Goal: Communication & Community: Connect with others

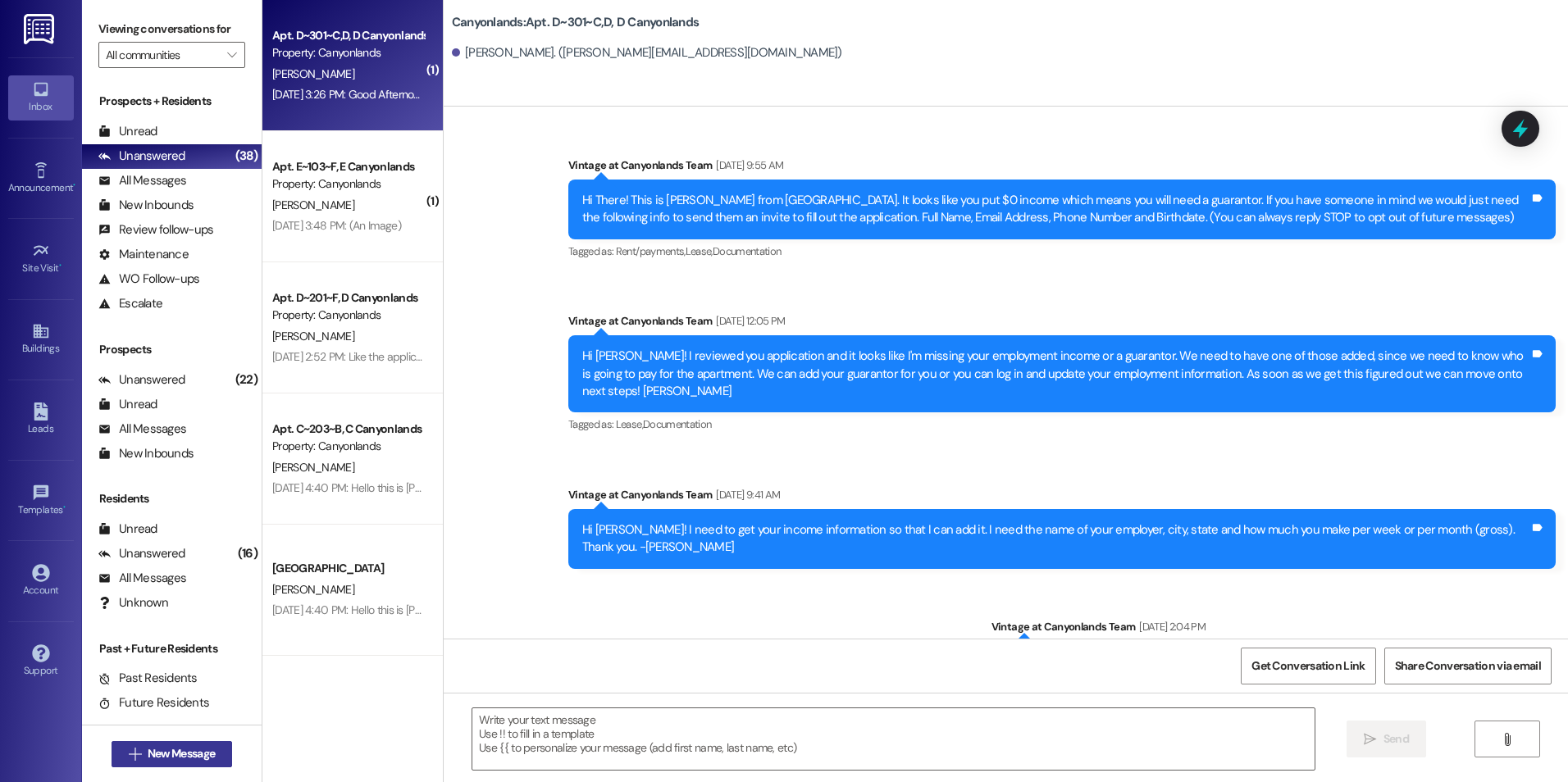
scroll to position [12544, 0]
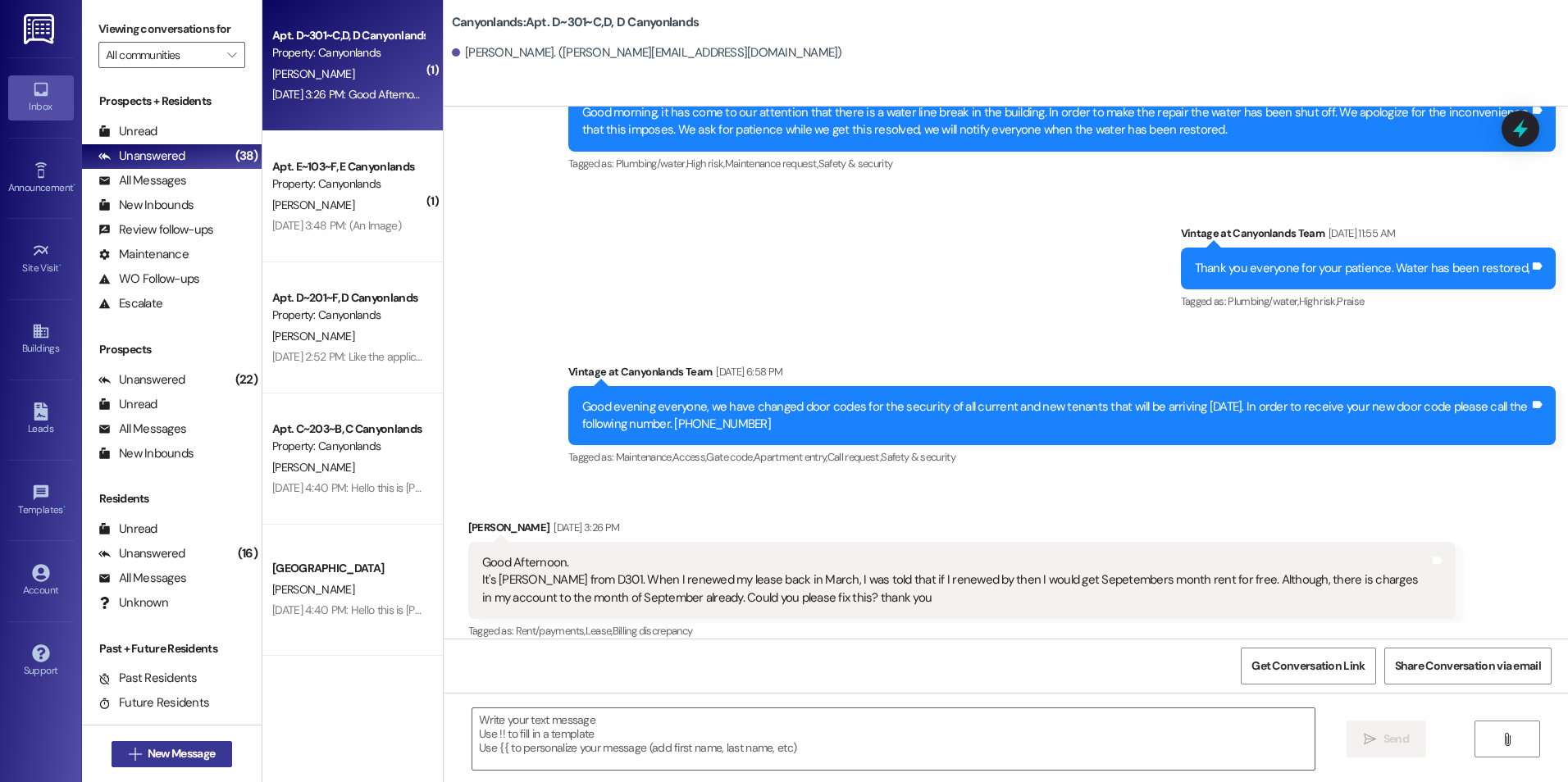
click at [172, 755] on span "New Message" at bounding box center [181, 754] width 67 height 17
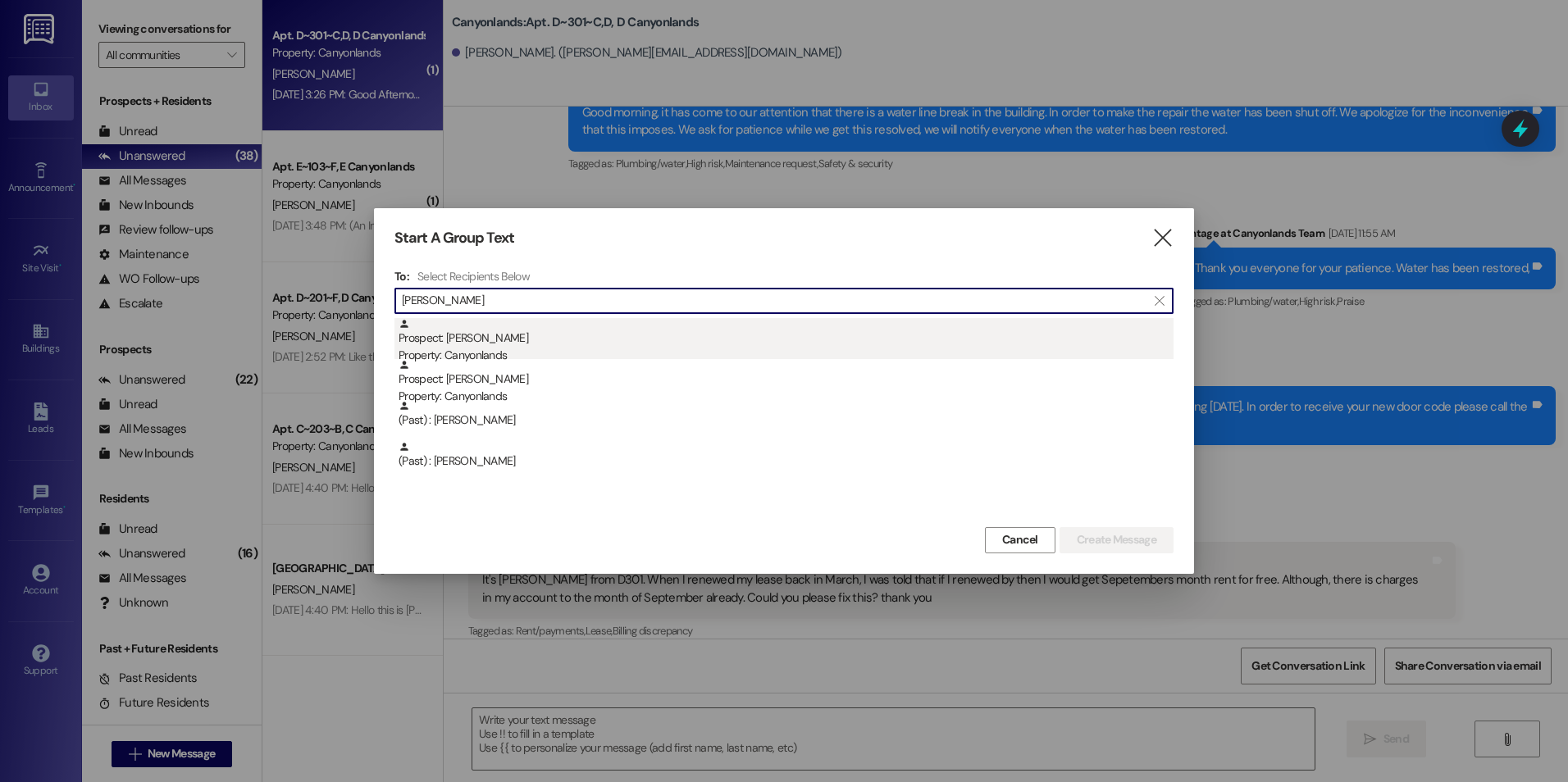
type input "[PERSON_NAME]"
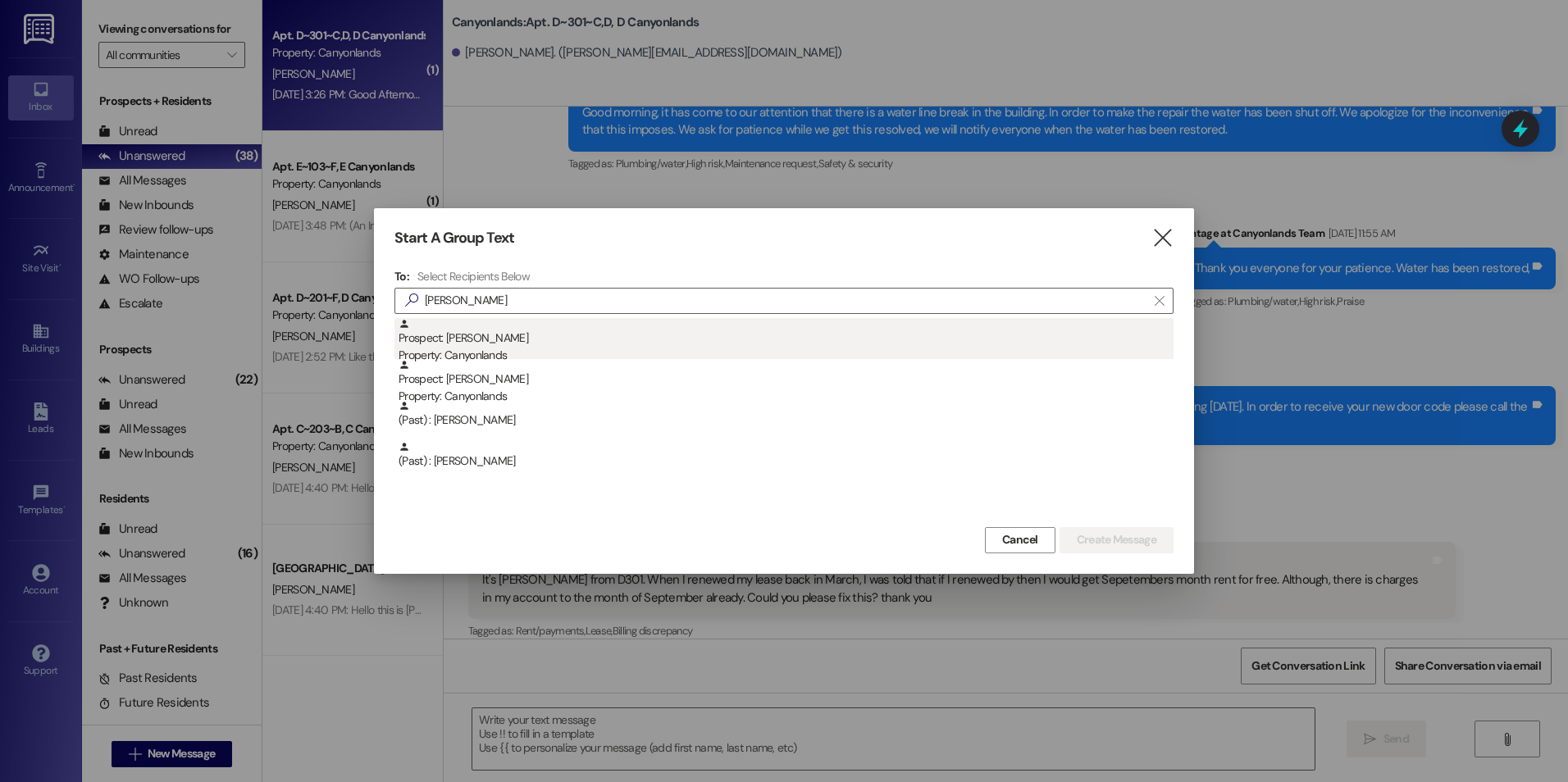
click at [456, 341] on div "Prospect: [PERSON_NAME] Property: [GEOGRAPHIC_DATA]" at bounding box center [786, 341] width 775 height 47
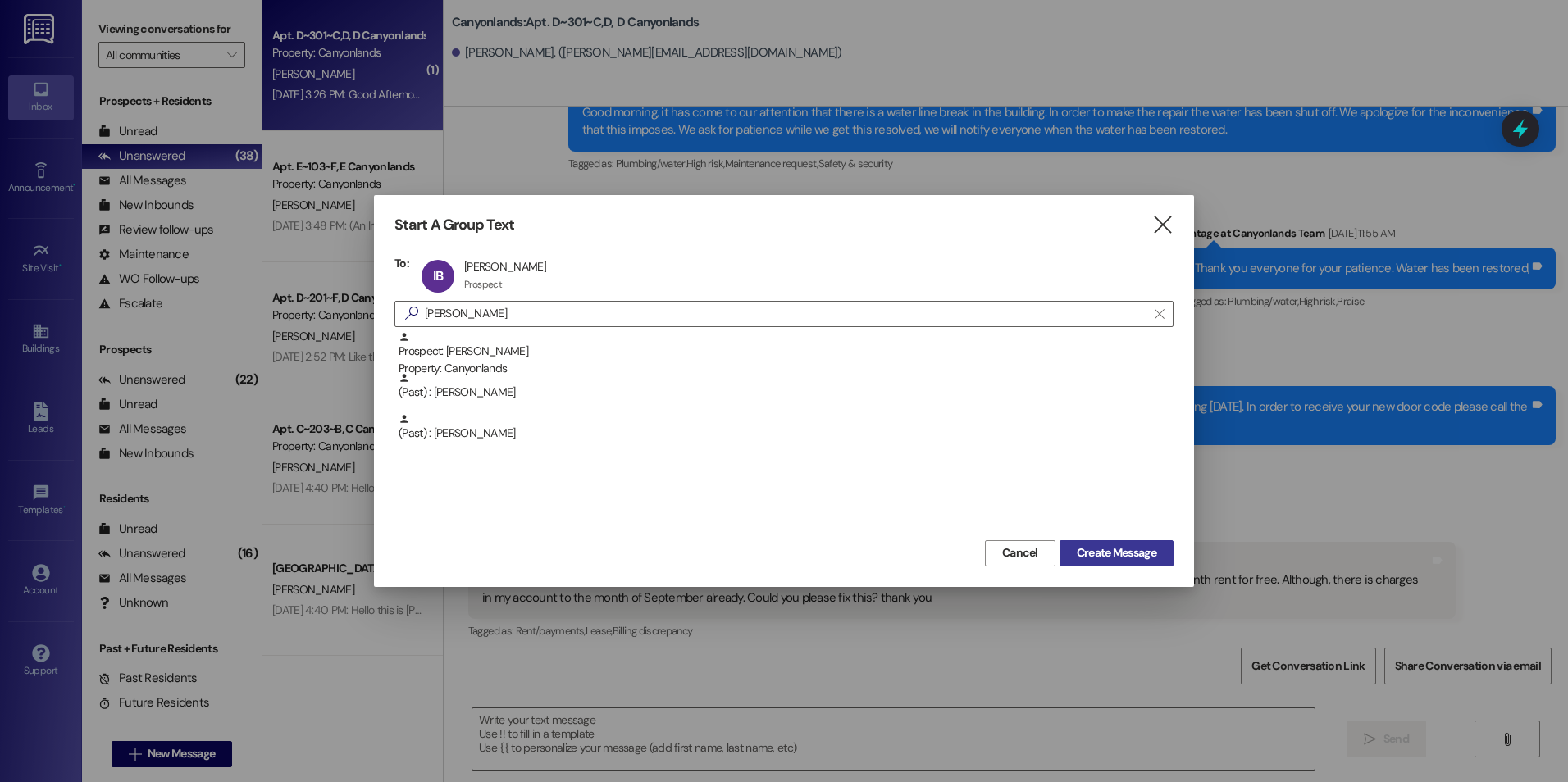
click at [1143, 556] on span "Create Message" at bounding box center [1117, 553] width 80 height 17
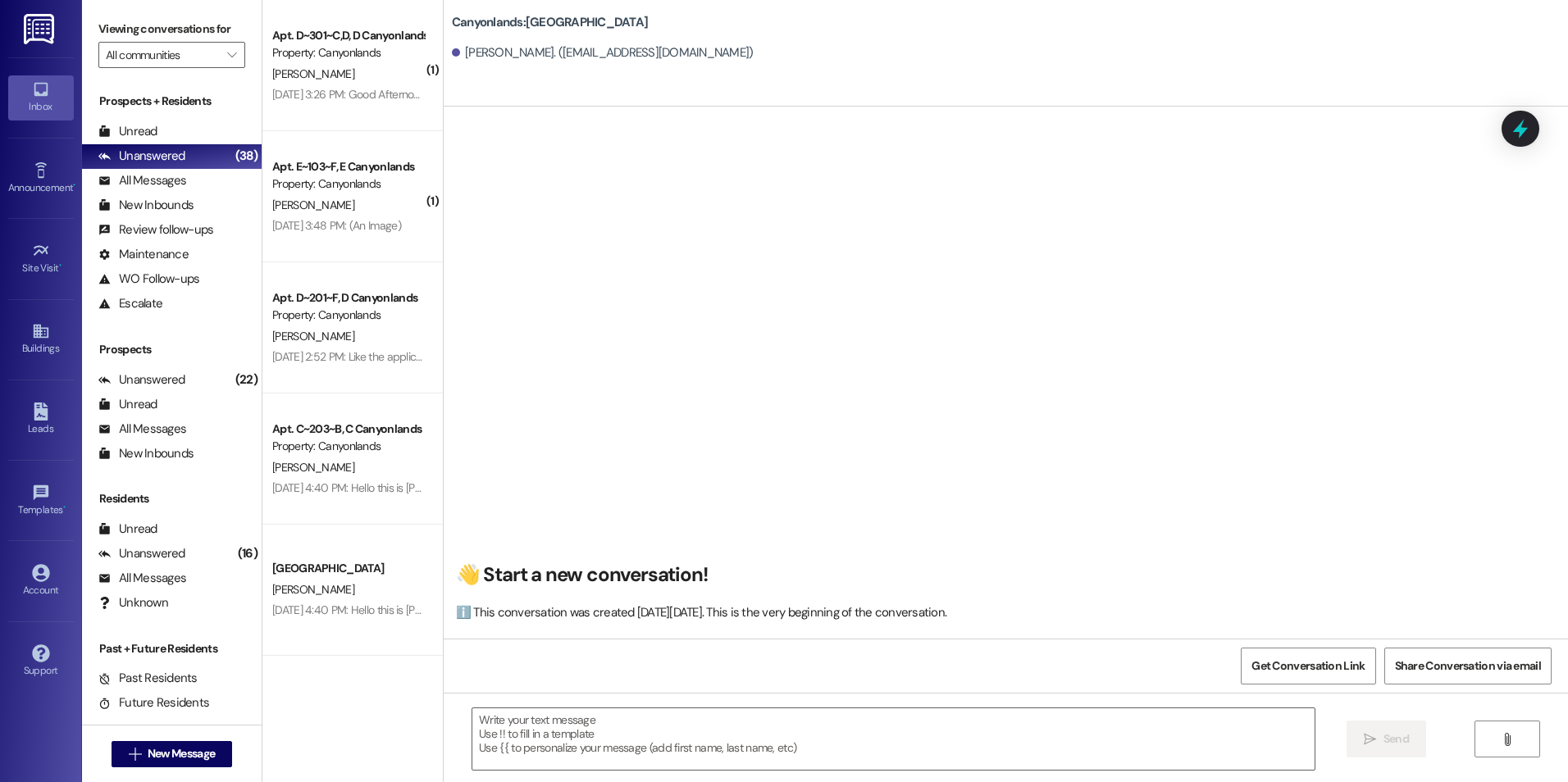
scroll to position [1, 0]
click at [182, 754] on span "New Message" at bounding box center [181, 754] width 67 height 17
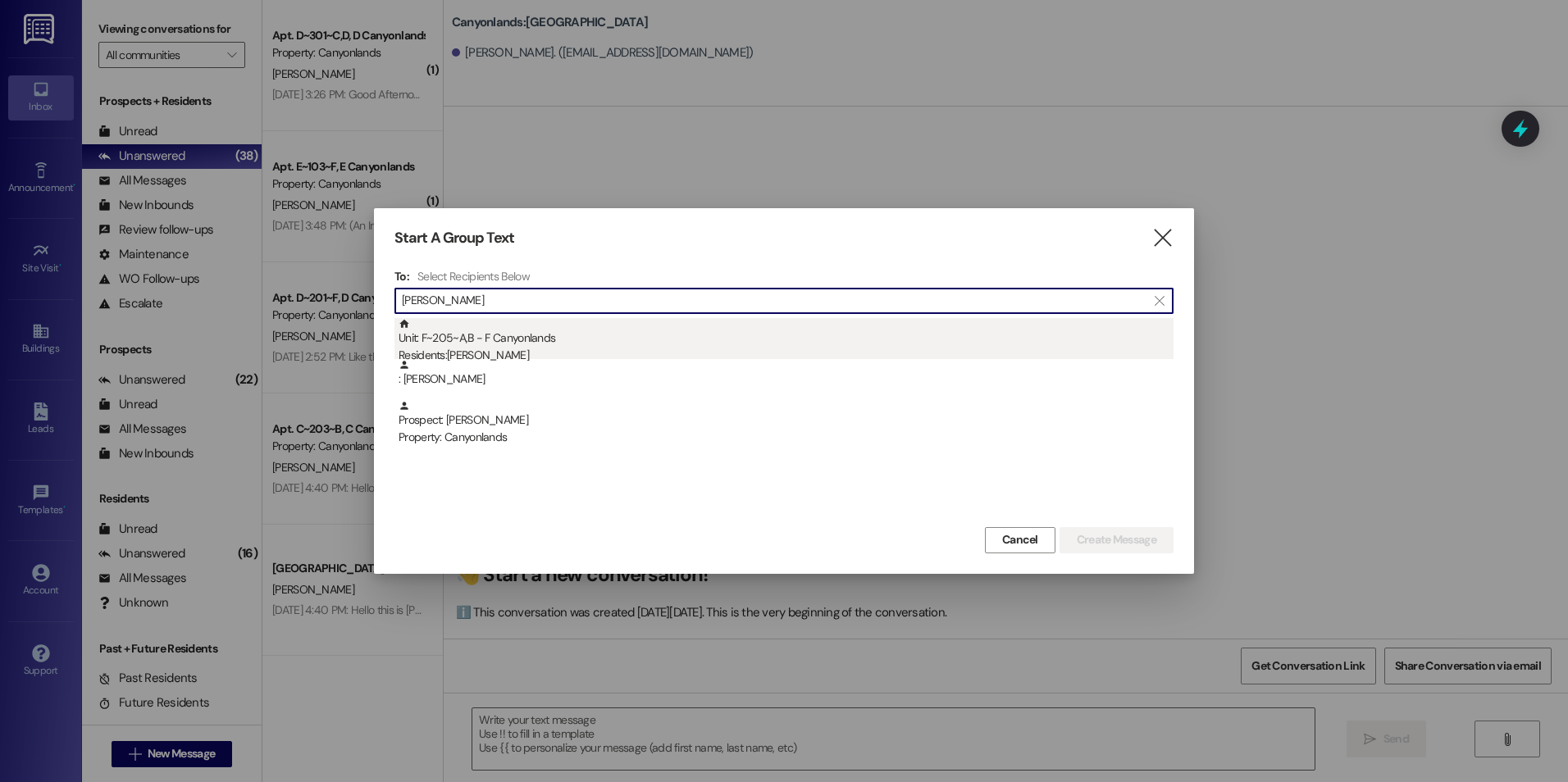
type input "[PERSON_NAME]"
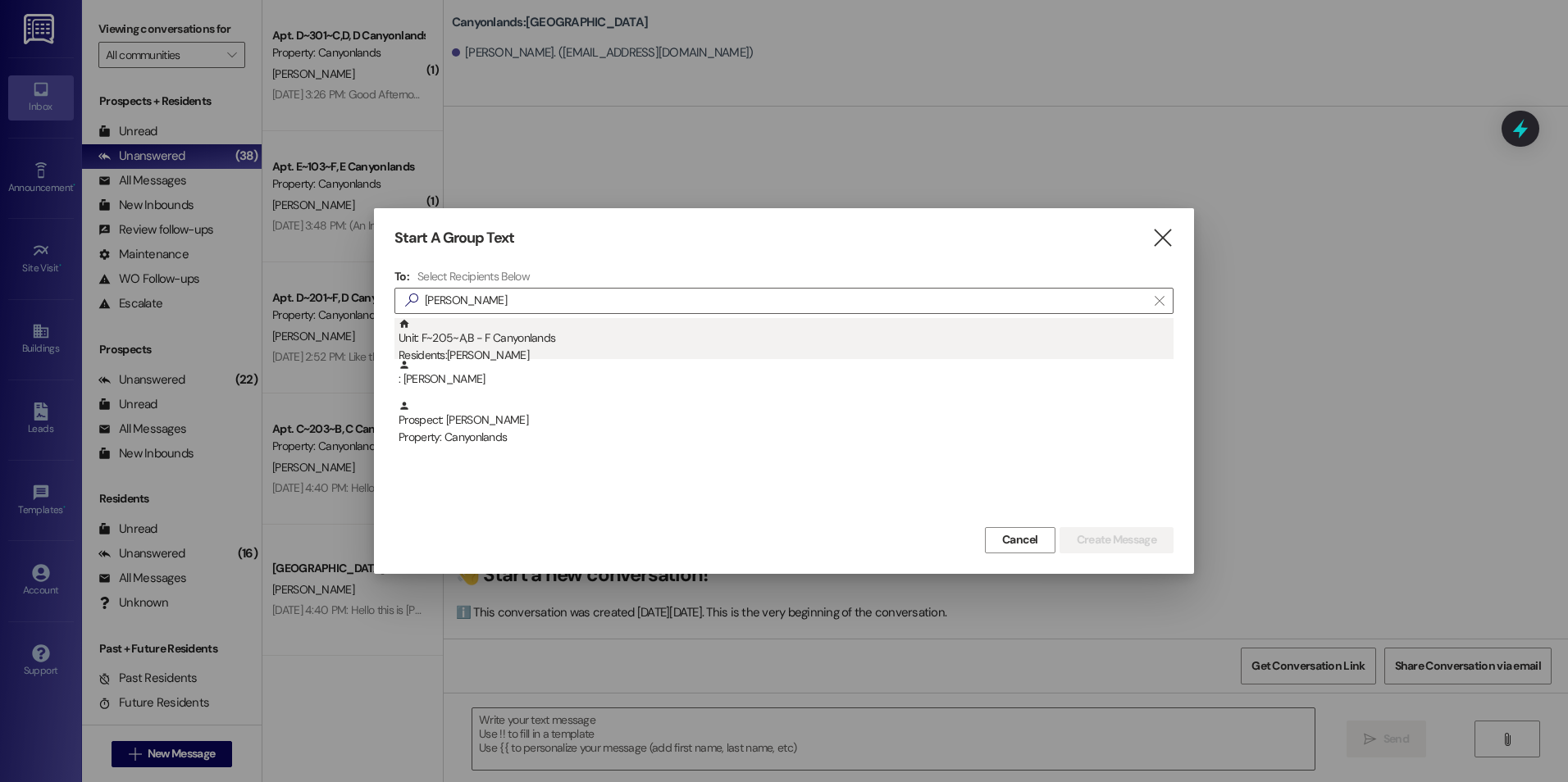
click at [500, 347] on div "Residents: [PERSON_NAME]" at bounding box center [786, 355] width 775 height 17
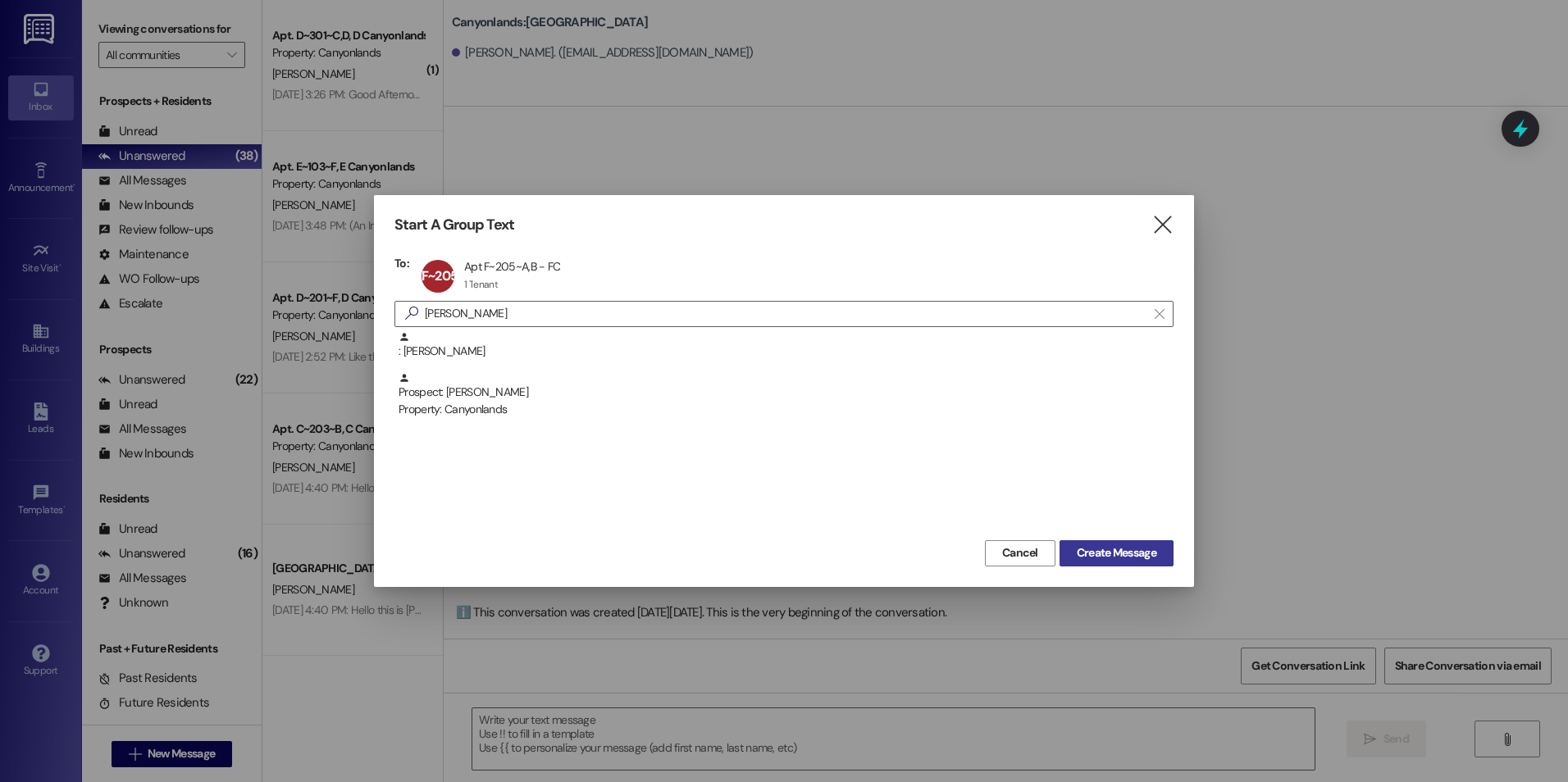
click at [1119, 548] on span "Create Message" at bounding box center [1117, 553] width 80 height 17
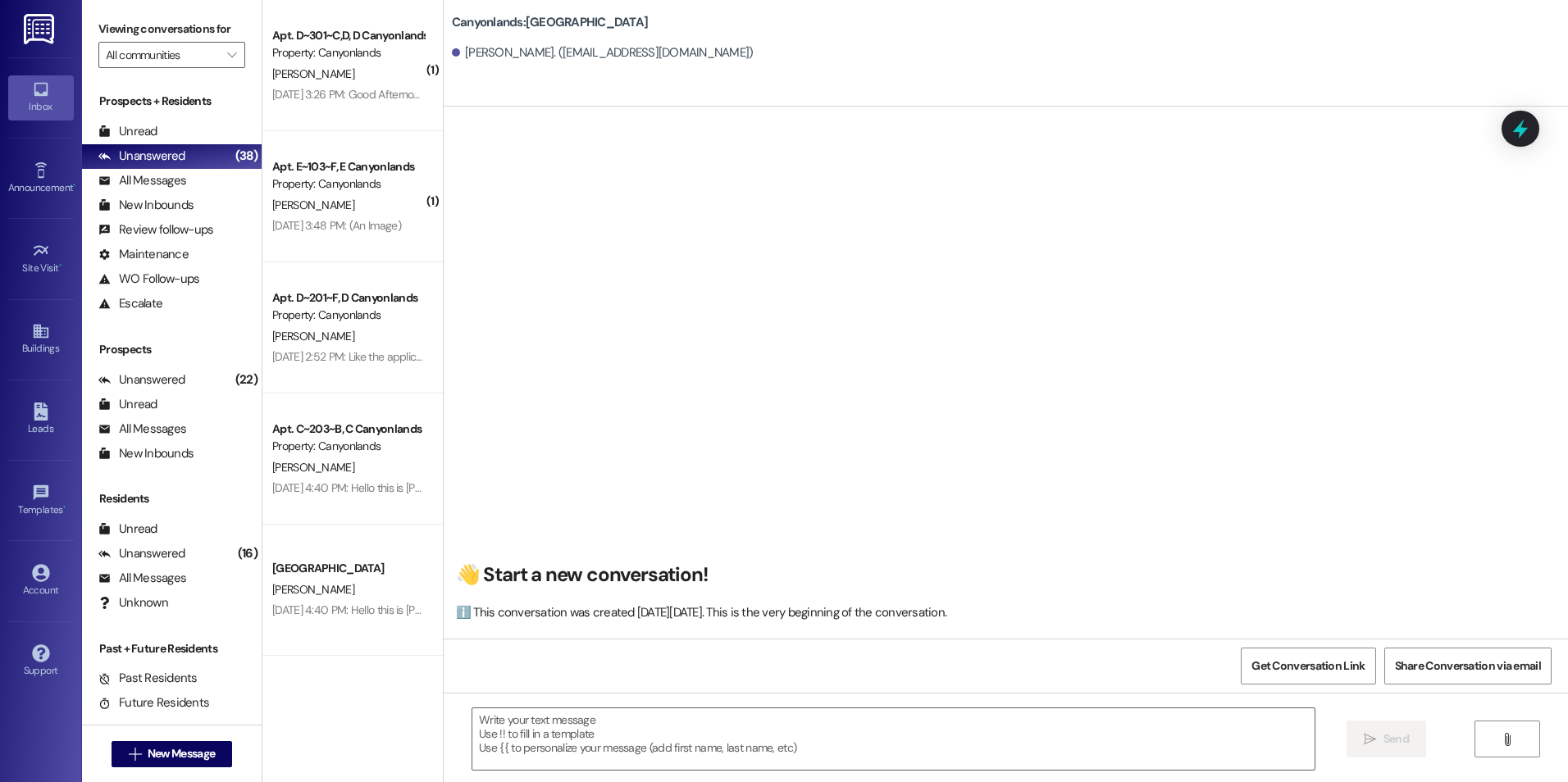
scroll to position [0, 0]
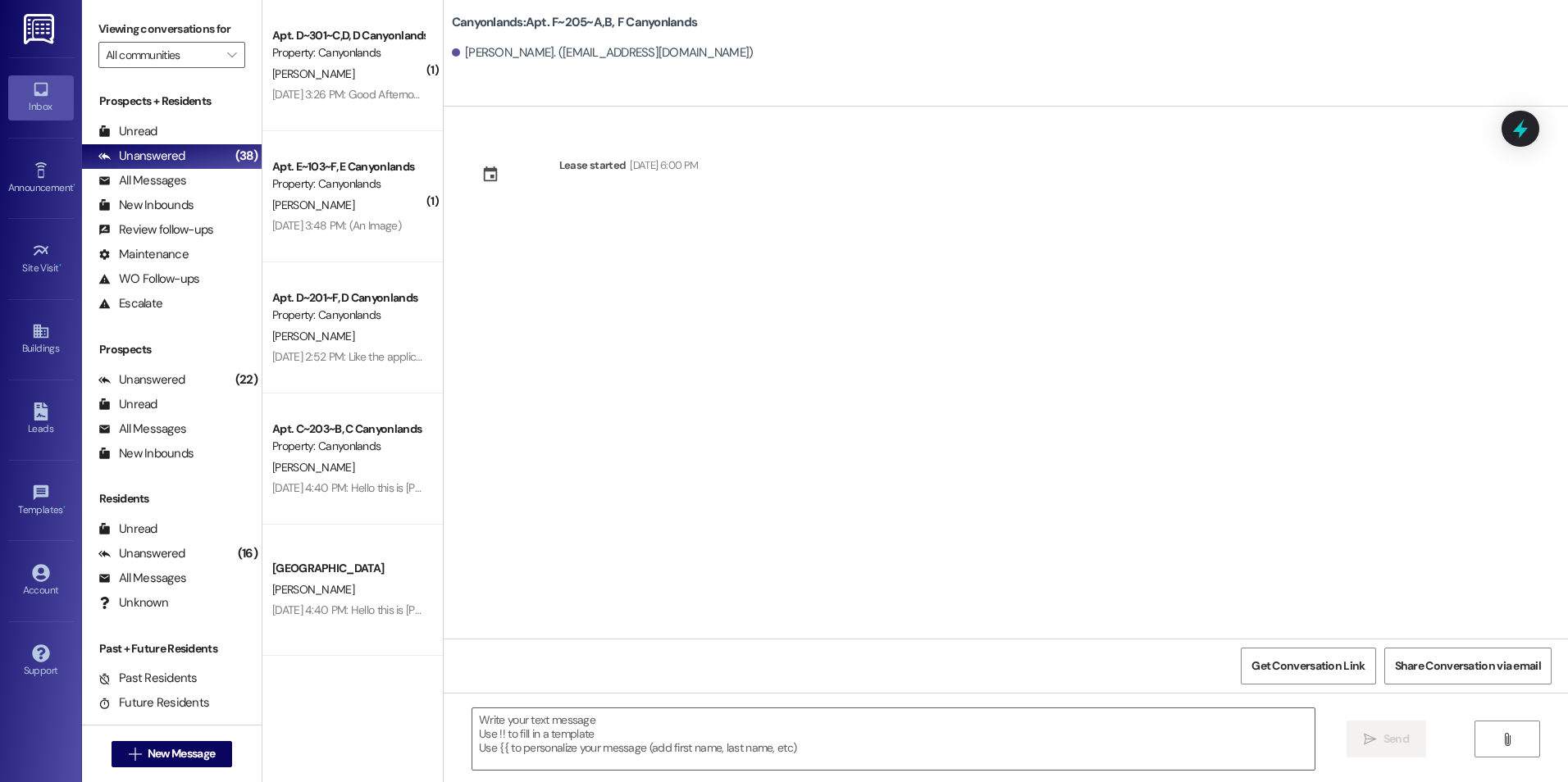
drag, startPoint x: 505, startPoint y: 515, endPoint x: 29, endPoint y: 681, distance: 504.1
click at [505, 516] on div "Lease started [DATE] 6:00 PM" at bounding box center [1006, 372] width 1124 height 533
click at [335, 188] on div "Property: Canyonlands" at bounding box center [348, 183] width 152 height 17
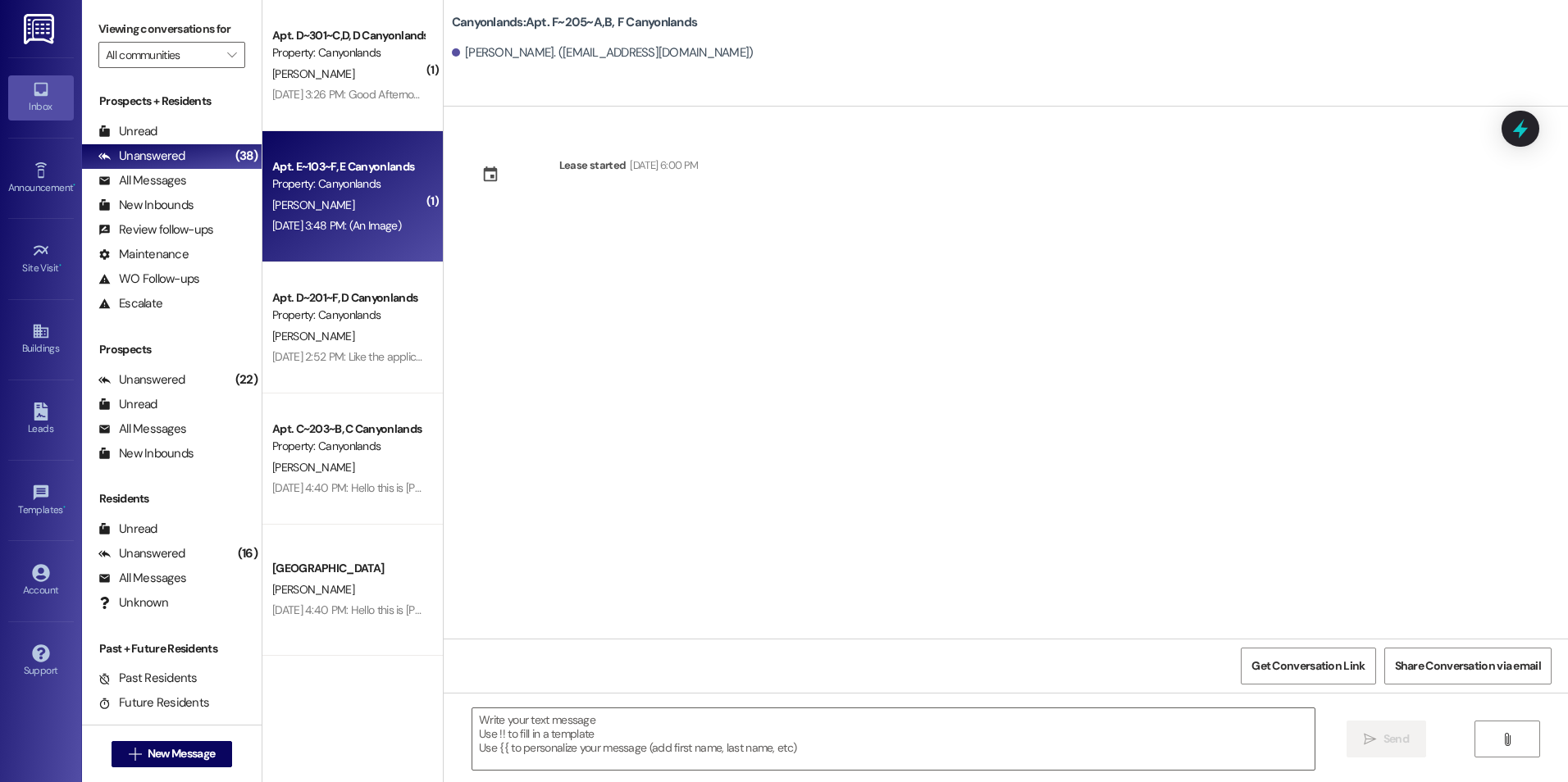
click at [322, 45] on div "Property: Canyonlands" at bounding box center [348, 52] width 152 height 17
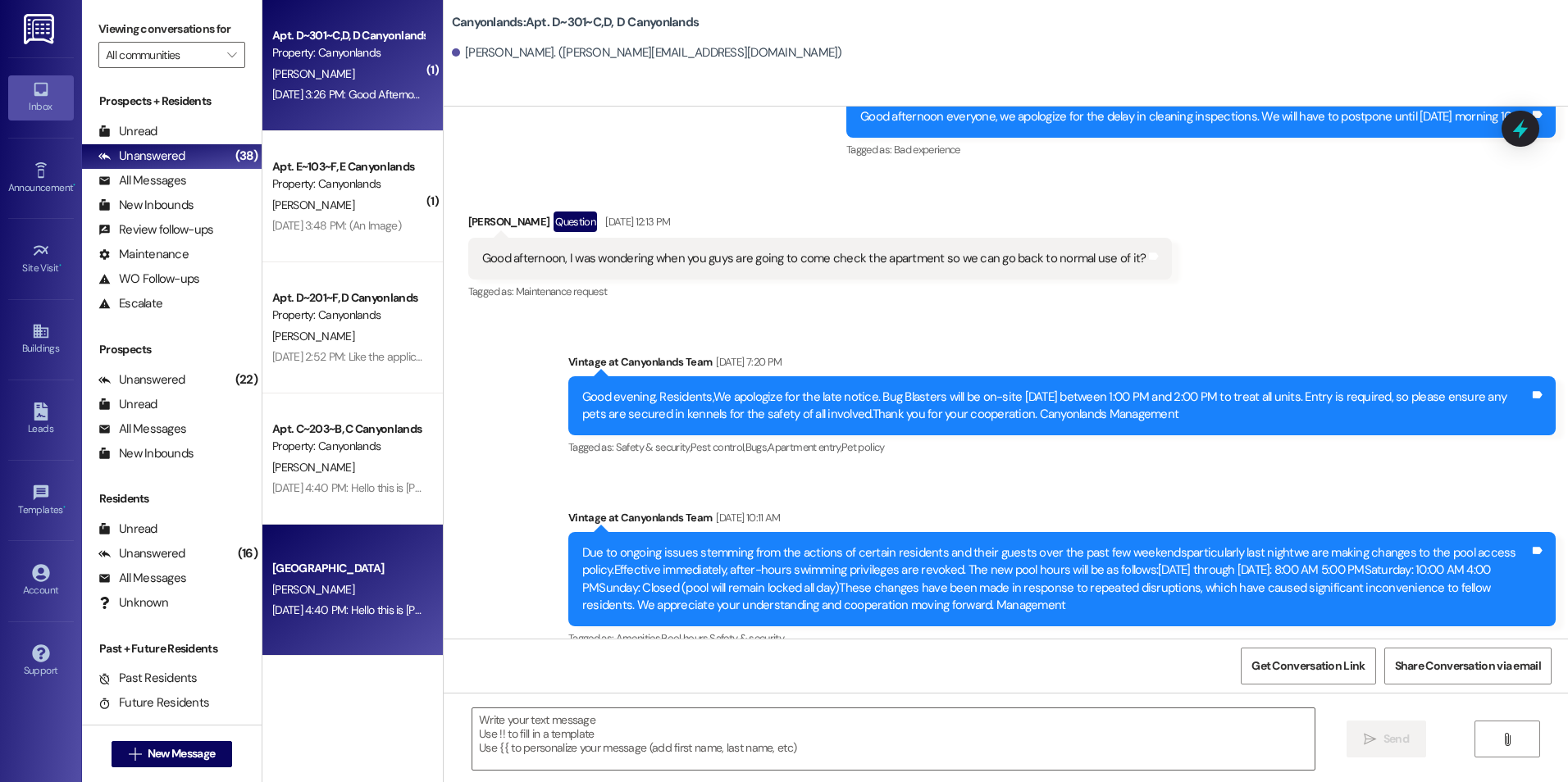
scroll to position [12543, 0]
